Goal: Task Accomplishment & Management: Use online tool/utility

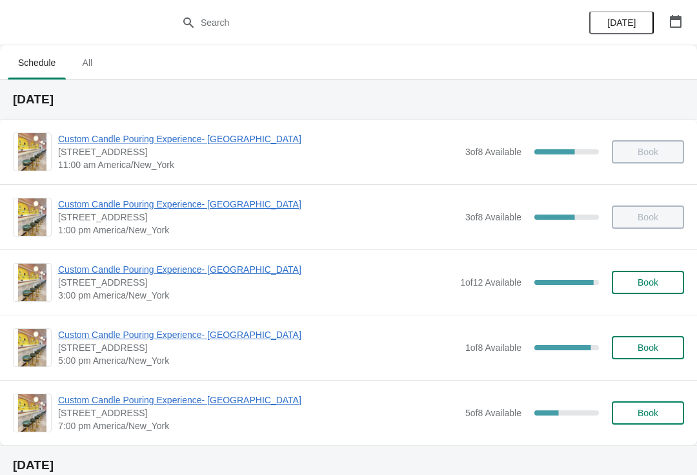
click at [128, 256] on div "Custom Candle Pouring Experience- [GEOGRAPHIC_DATA] [STREET_ADDRESS] 3:00 pm [G…" at bounding box center [348, 281] width 697 height 65
click at [137, 263] on span "Custom Candle Pouring Experience- [GEOGRAPHIC_DATA]" at bounding box center [256, 269] width 396 height 13
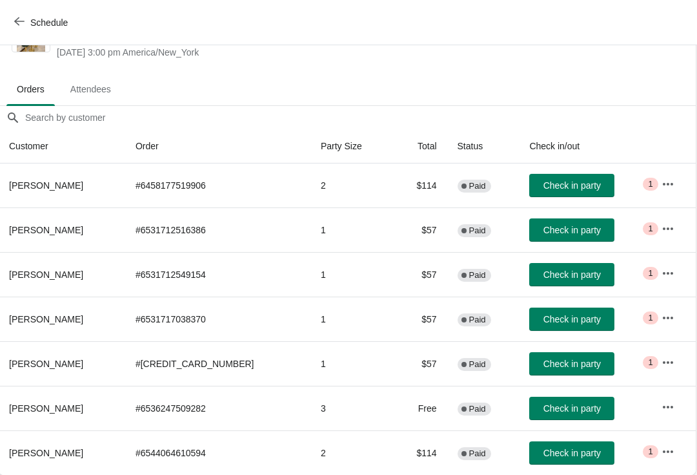
scroll to position [51, 1]
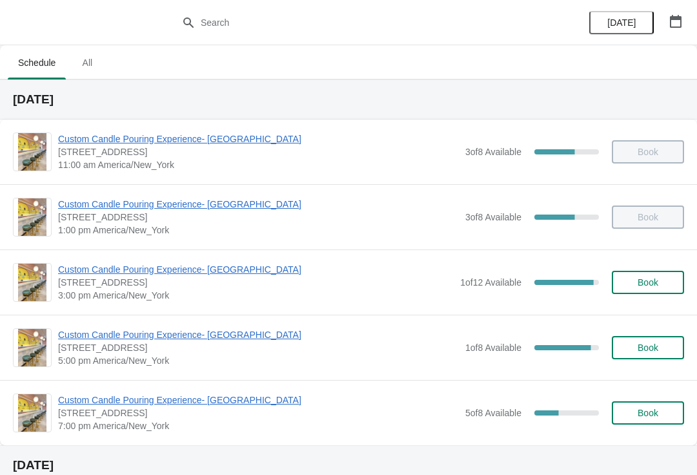
click at [654, 285] on span "Book" at bounding box center [648, 282] width 21 height 10
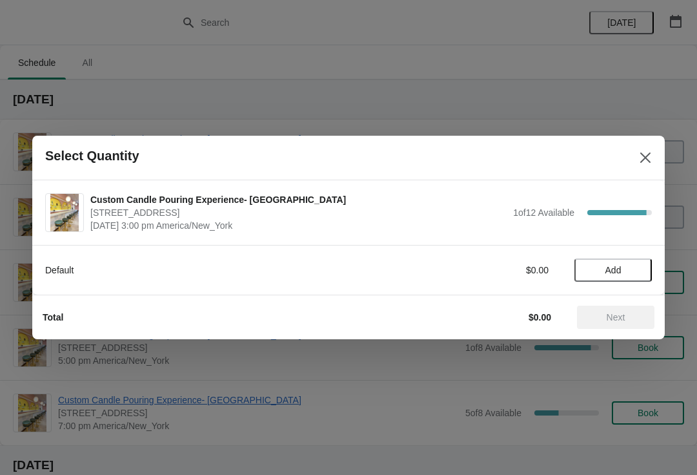
click at [645, 158] on icon "Close" at bounding box center [646, 157] width 10 height 10
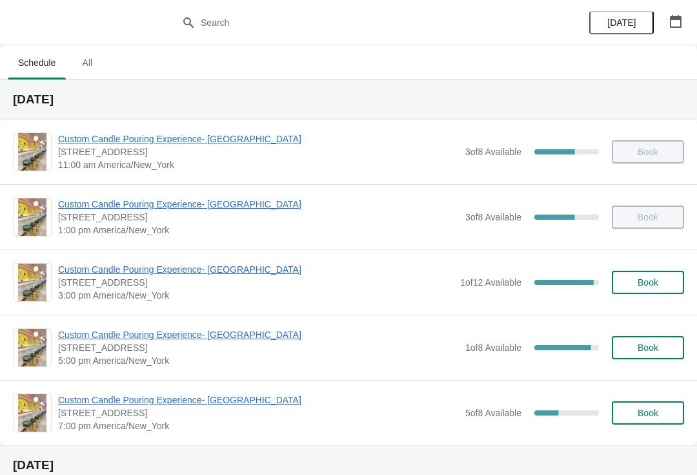
click at [506, 285] on span "1 of 12 Available" at bounding box center [490, 282] width 61 height 10
click at [201, 267] on span "Custom Candle Pouring Experience- [GEOGRAPHIC_DATA]" at bounding box center [256, 269] width 396 height 13
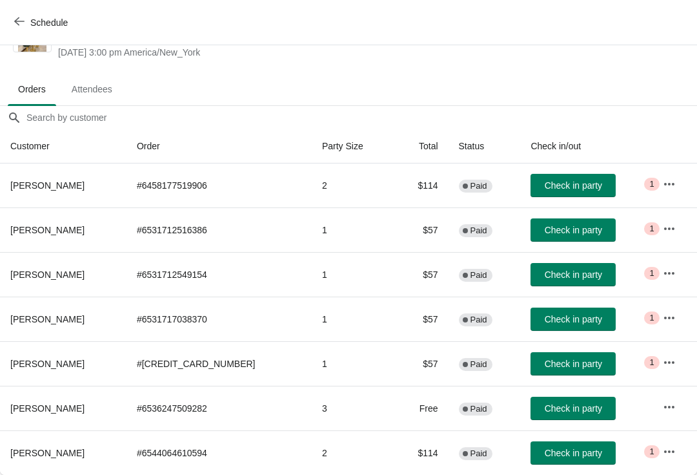
scroll to position [51, 0]
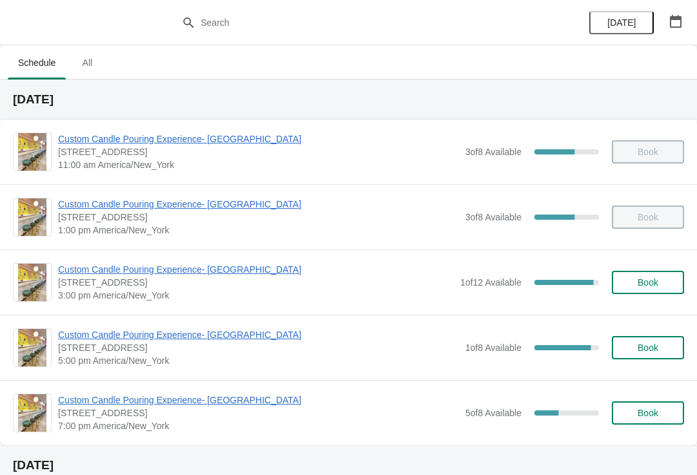
click at [167, 271] on span "Custom Candle Pouring Experience- [GEOGRAPHIC_DATA]" at bounding box center [256, 269] width 396 height 13
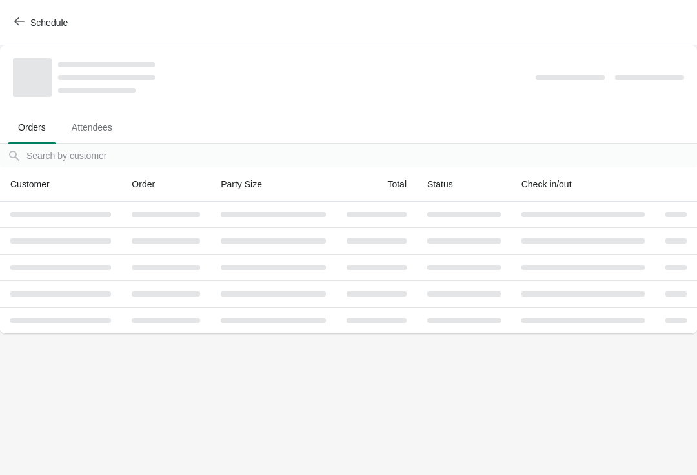
click at [158, 263] on td at bounding box center [165, 267] width 89 height 26
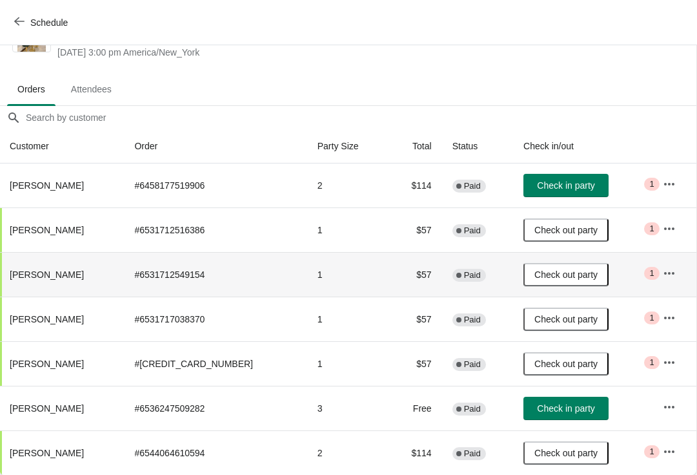
scroll to position [51, 1]
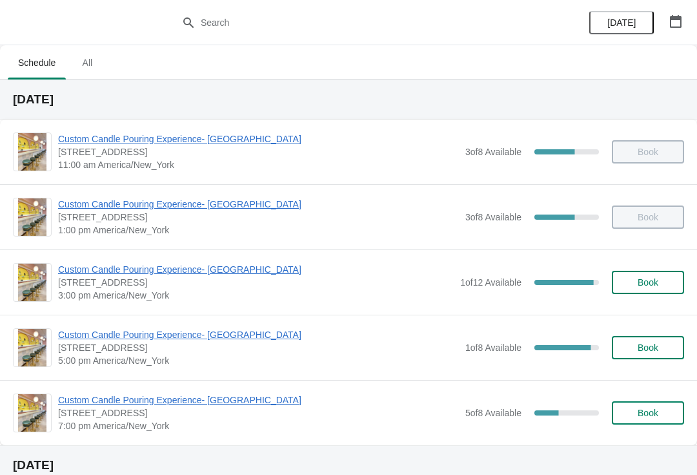
click at [132, 274] on span "Custom Candle Pouring Experience- [GEOGRAPHIC_DATA]" at bounding box center [256, 269] width 396 height 13
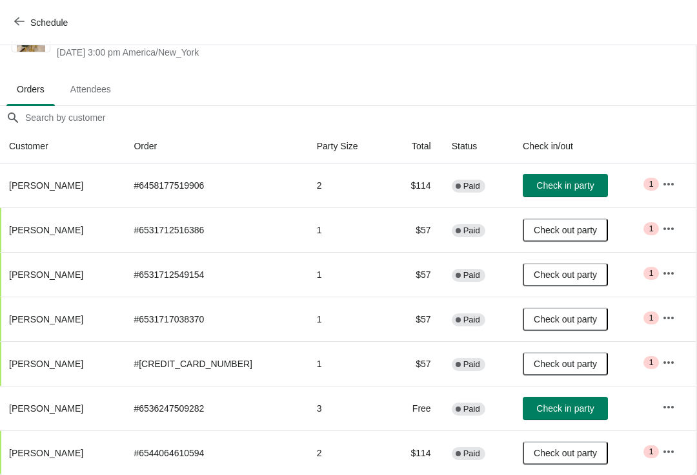
scroll to position [51, 1]
click at [665, 179] on icon "button" at bounding box center [669, 184] width 13 height 13
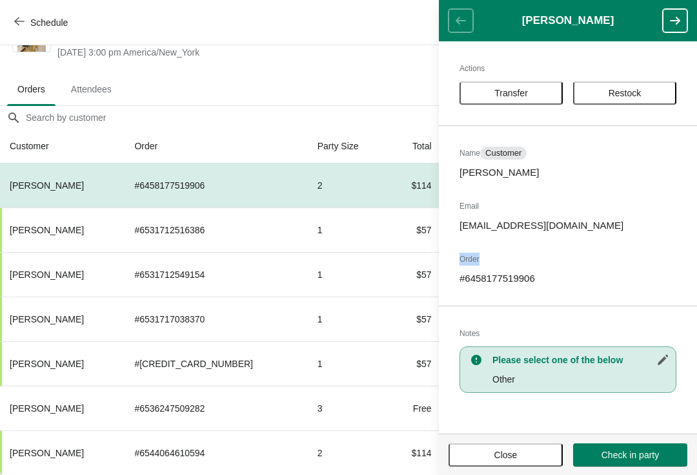
click at [551, 303] on div "Actions Transfer Restock Name Customer [PERSON_NAME] Email [EMAIL_ADDRESS][DOMA…" at bounding box center [568, 237] width 258 height 392
click at [477, 457] on span "Close" at bounding box center [505, 454] width 91 height 10
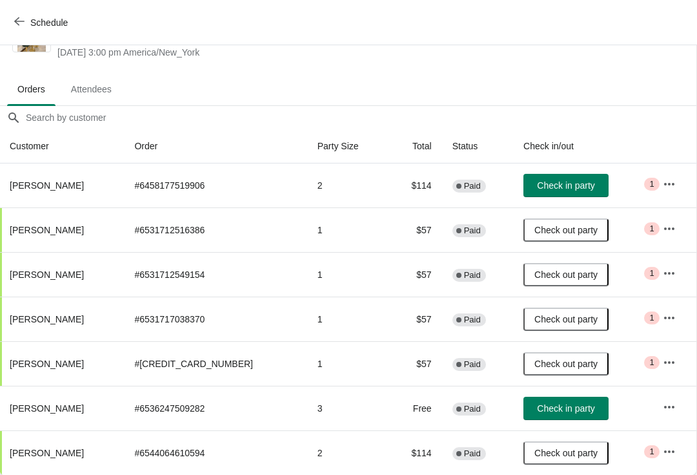
click at [665, 404] on icon "button" at bounding box center [669, 406] width 13 height 13
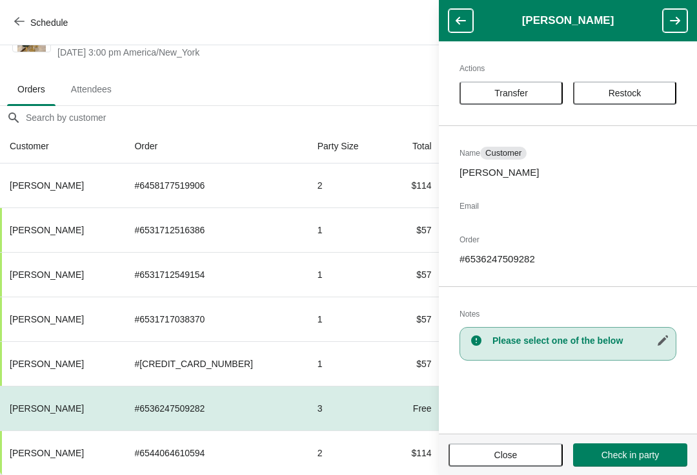
click at [528, 453] on span "Close" at bounding box center [505, 454] width 91 height 10
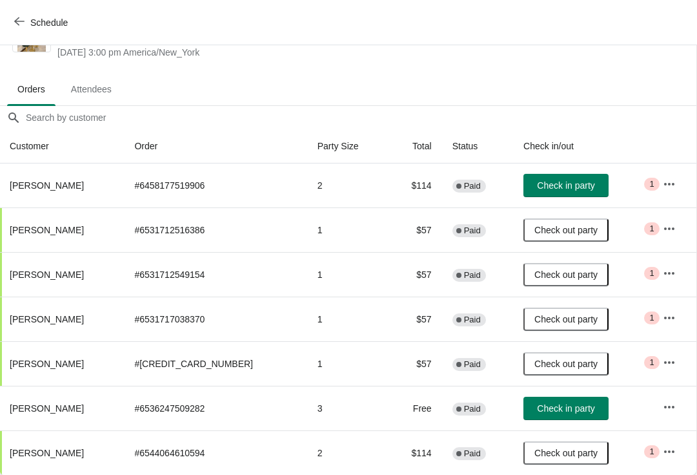
click at [550, 416] on button "Check in party" at bounding box center [566, 408] width 85 height 23
